Goal: Task Accomplishment & Management: Use online tool/utility

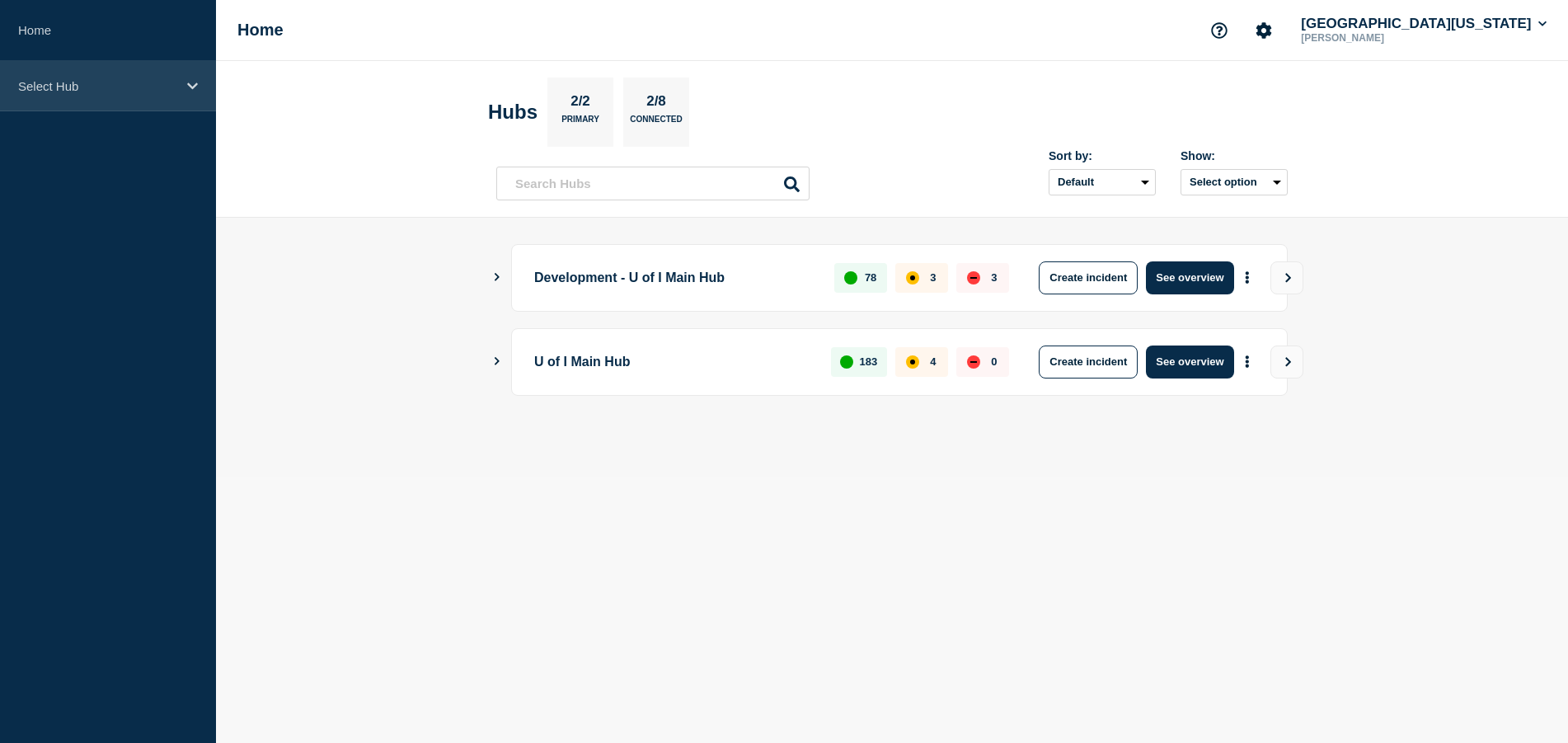
click at [190, 85] on icon at bounding box center [192, 86] width 11 height 12
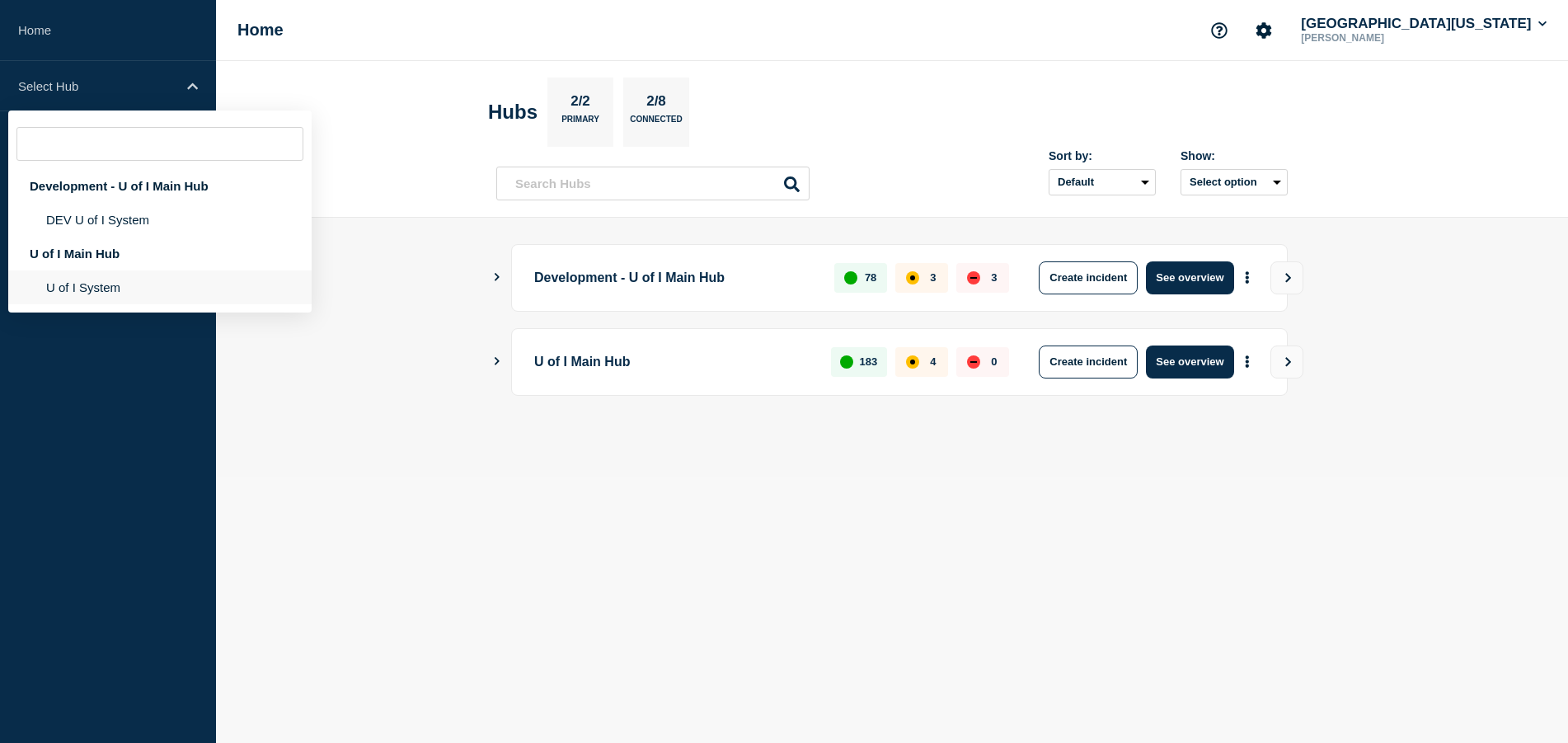
click at [107, 290] on li "U of I System" at bounding box center [160, 287] width 304 height 33
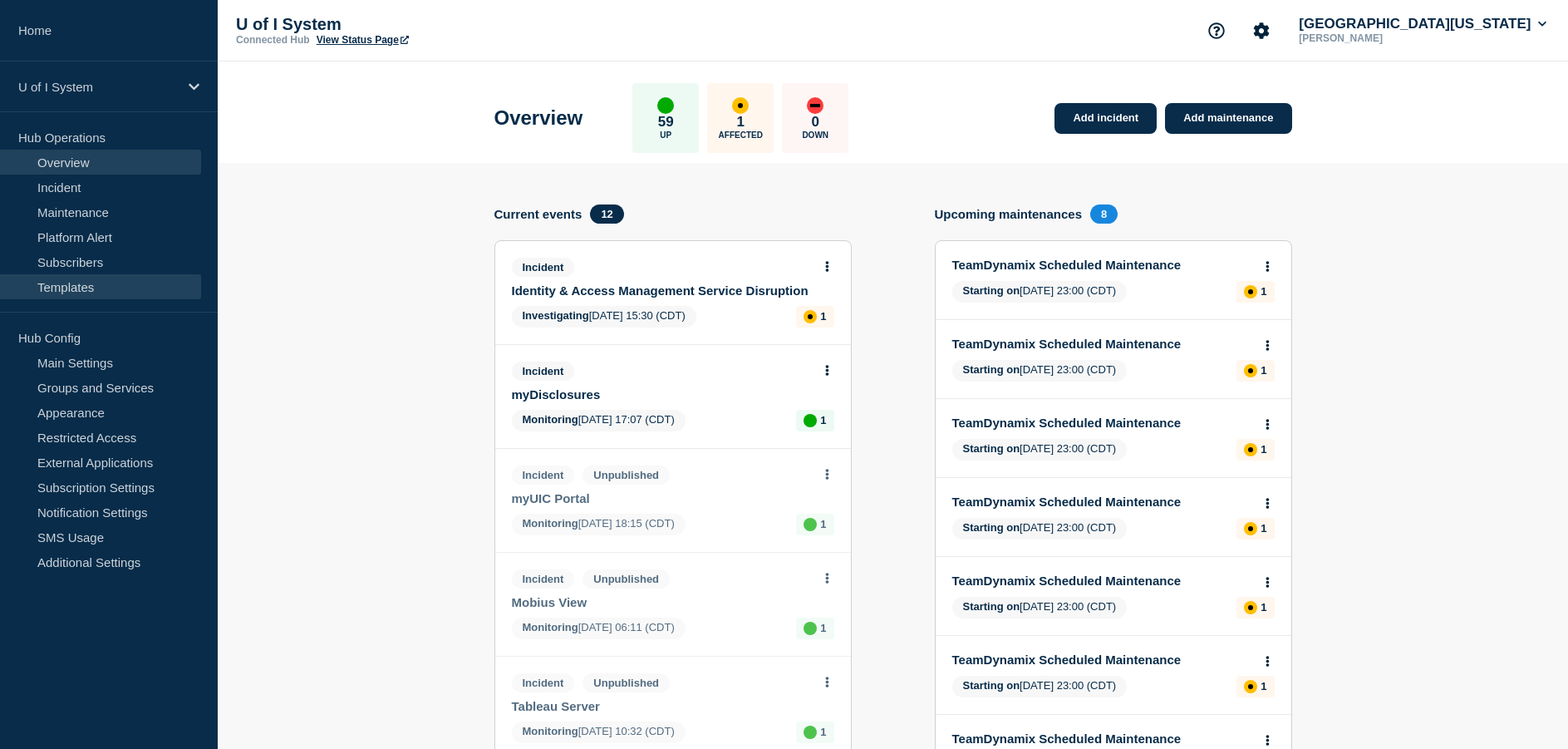
click at [74, 283] on link "Templates" at bounding box center [100, 287] width 201 height 25
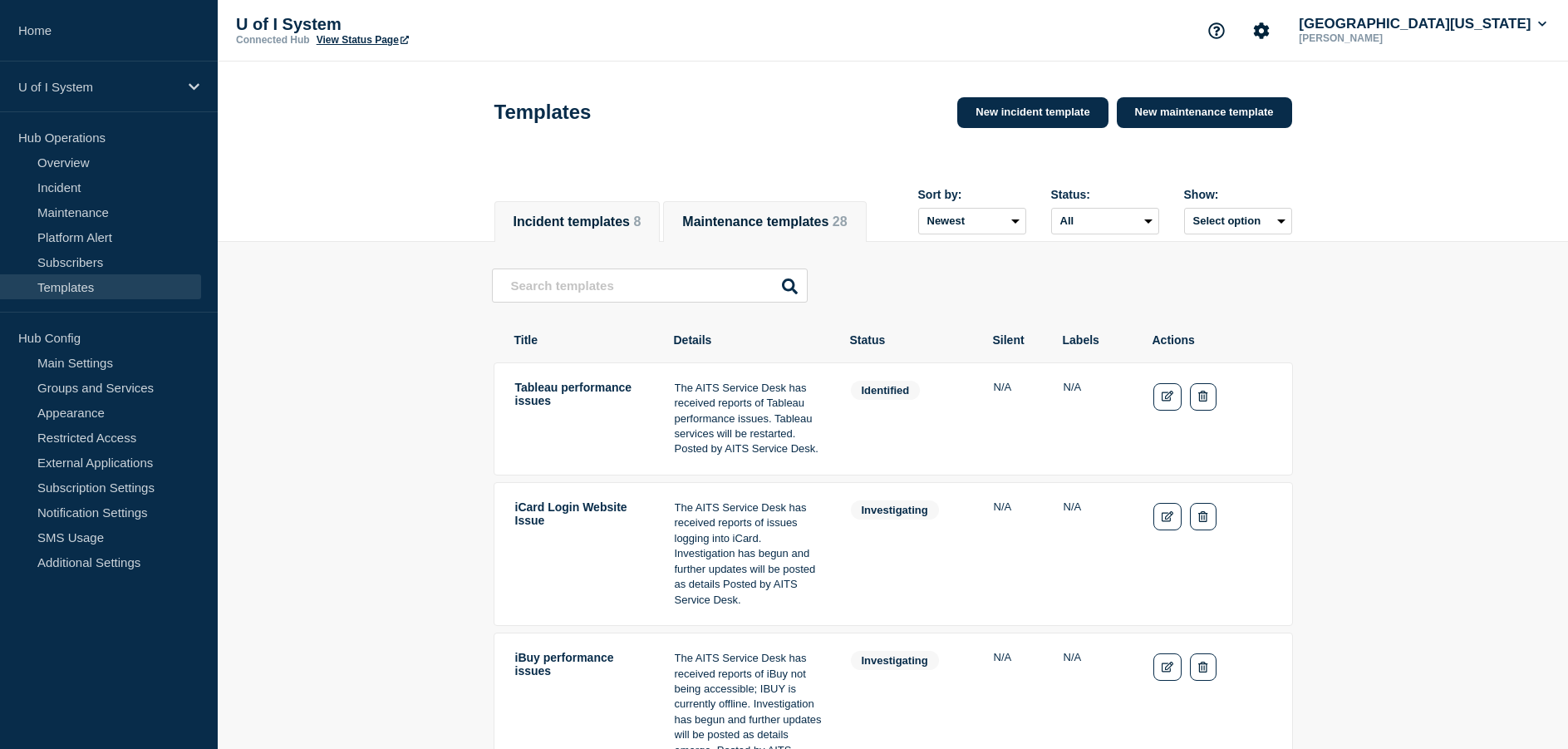
click at [792, 215] on button "Maintenance templates 28" at bounding box center [764, 222] width 165 height 15
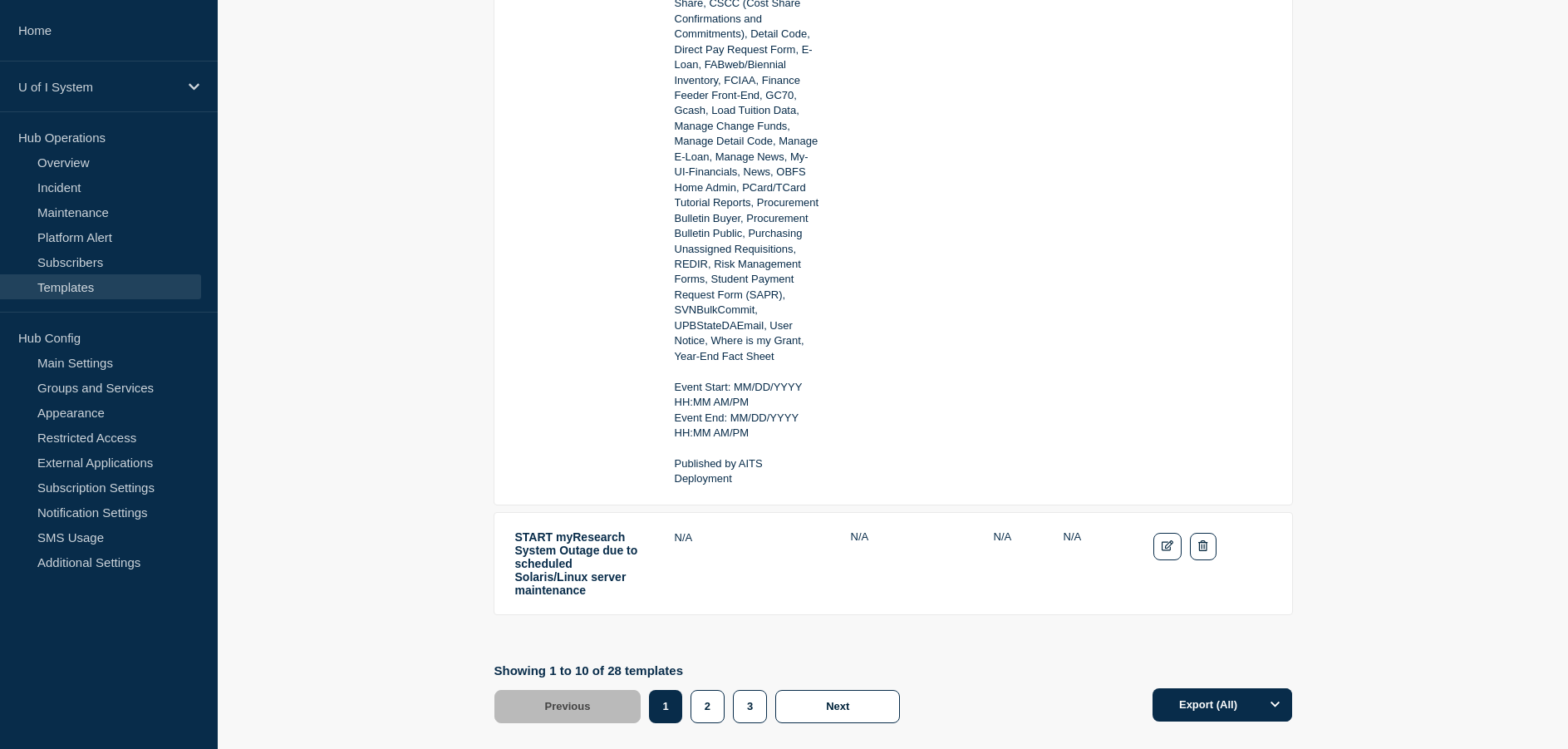
scroll to position [3800, 0]
click at [718, 687] on button "2" at bounding box center [707, 704] width 34 height 34
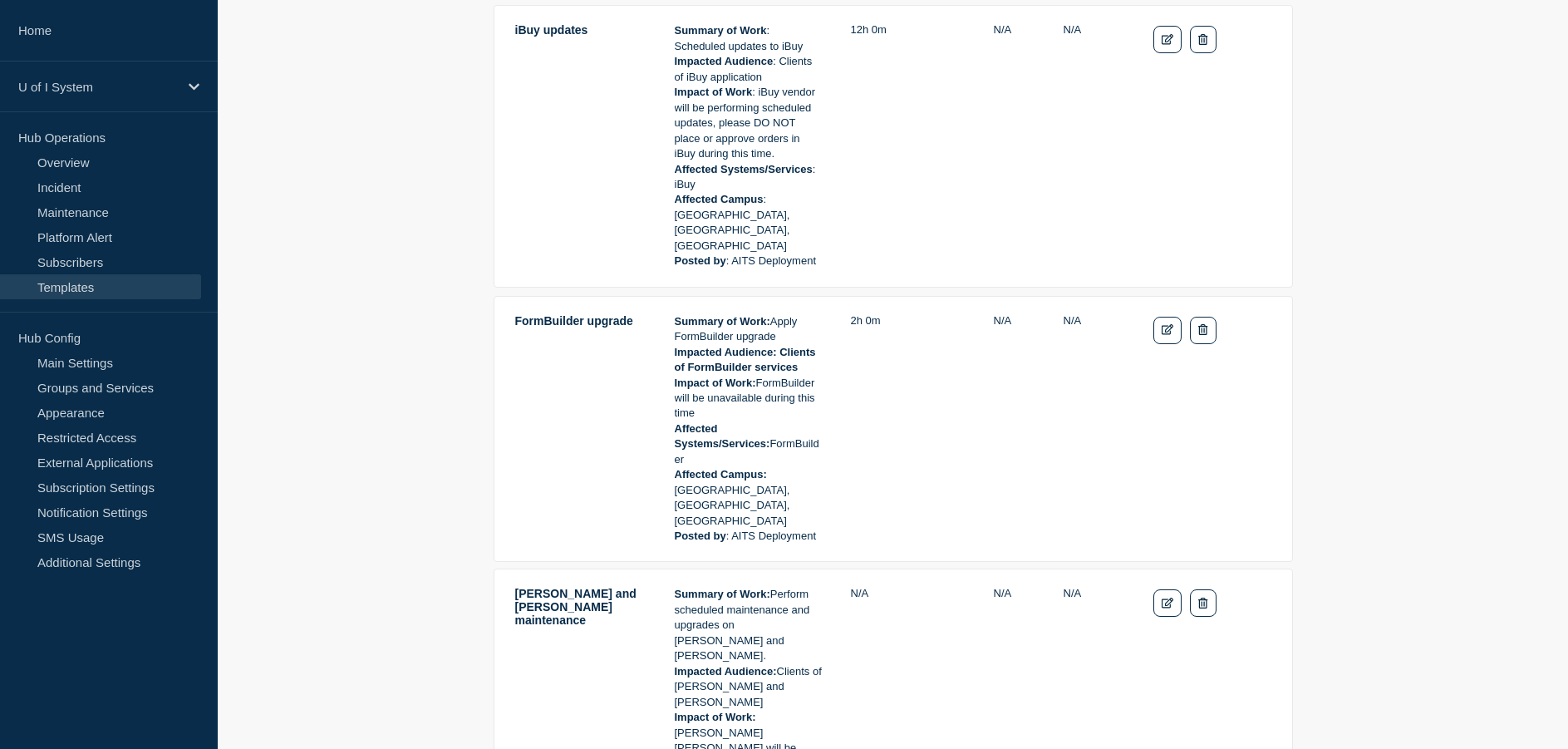
scroll to position [3199, 0]
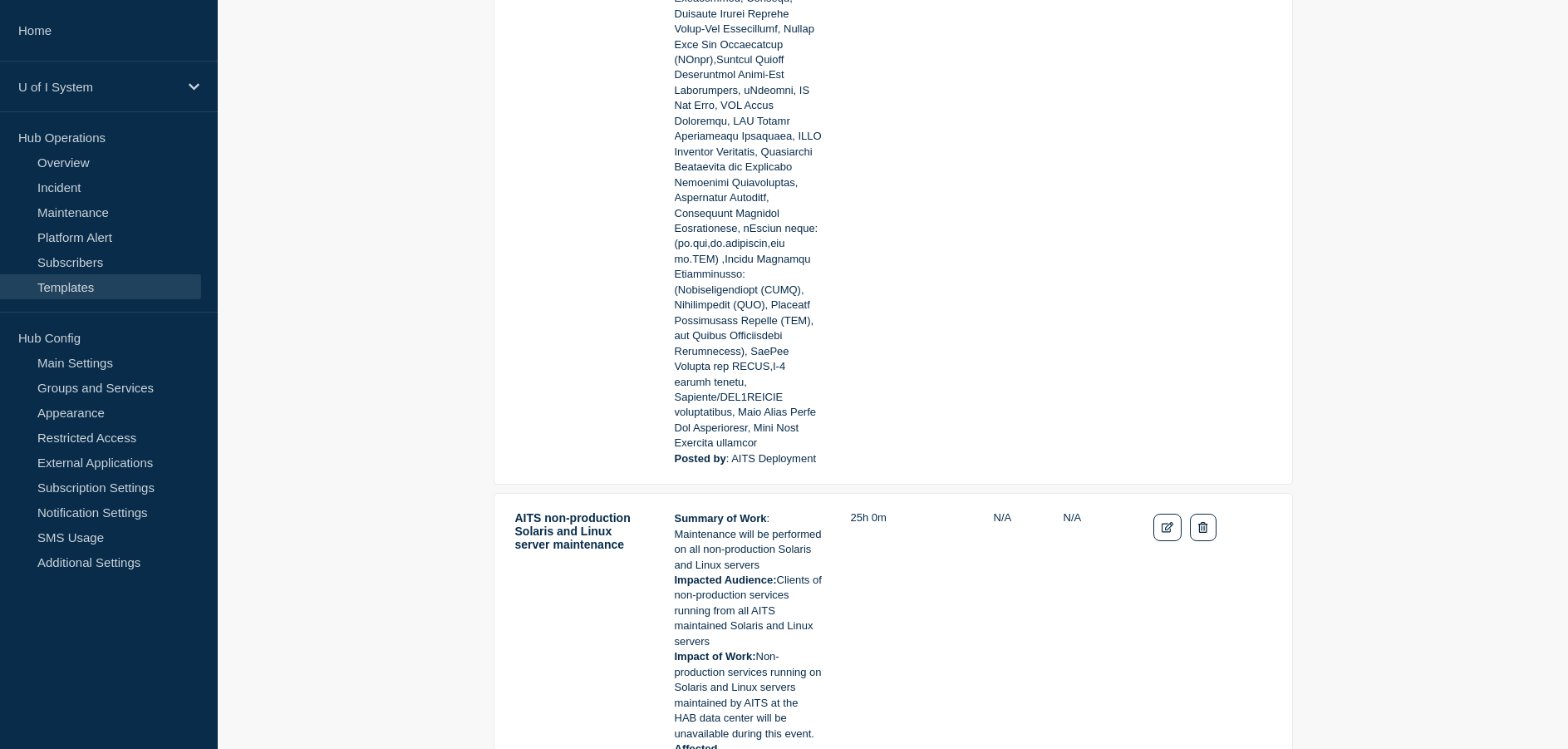
scroll to position [4861, 0]
click at [1165, 523] on icon "Edit" at bounding box center [1168, 528] width 13 height 11
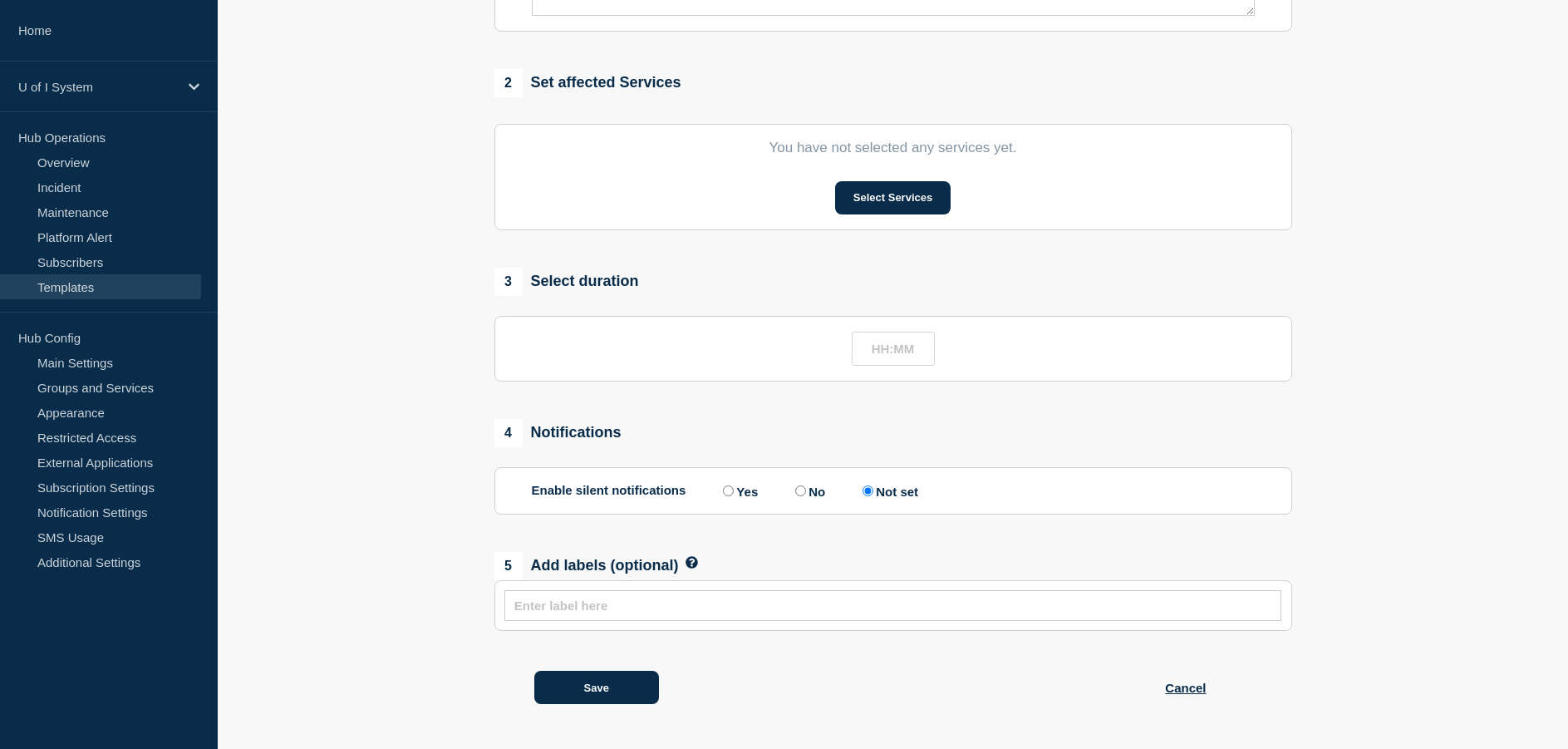
type input "AITS non-production Solaris and Linux server maintenance"
type input "25:00"
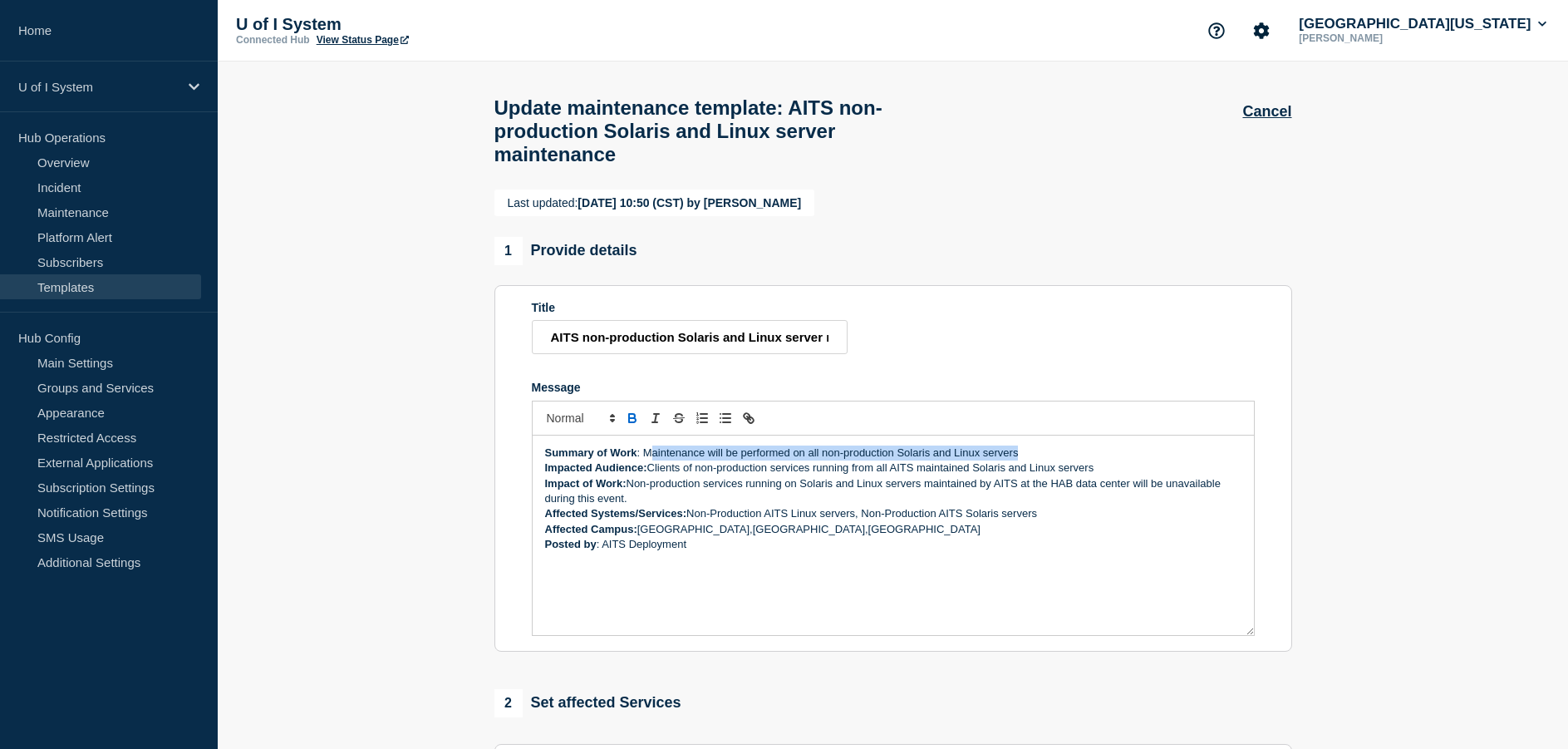
drag, startPoint x: 1021, startPoint y: 465, endPoint x: 651, endPoint y: 467, distance: 370.0
click at [651, 460] on p "Summary of Work : Maintenance will be performed on all non-production Solaris a…" at bounding box center [892, 453] width 696 height 15
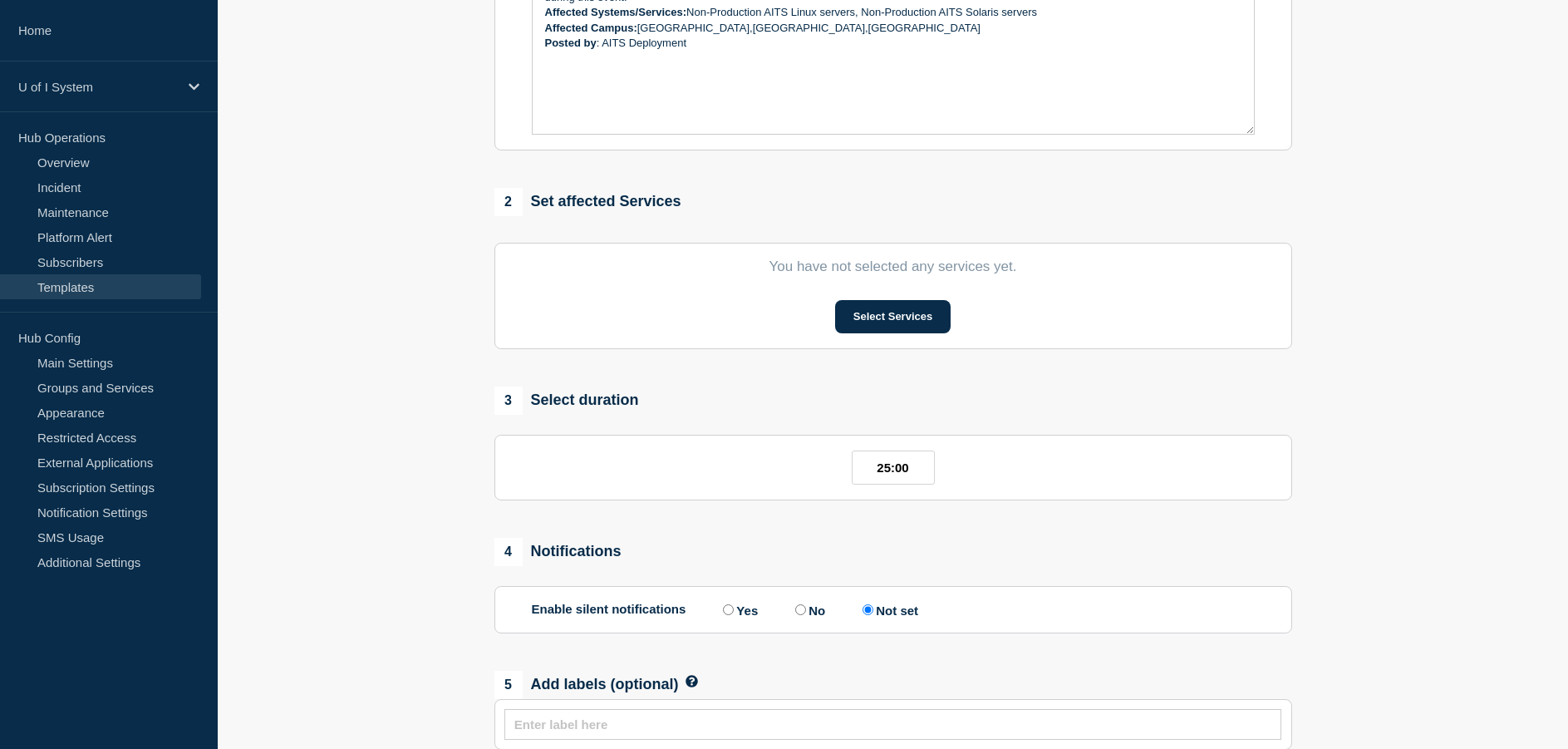
scroll to position [581, 0]
